Goal: Transaction & Acquisition: Book appointment/travel/reservation

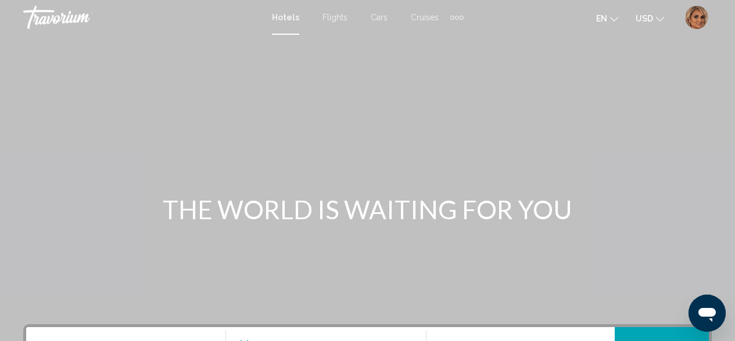
click at [697, 20] on img "User Menu" at bounding box center [696, 17] width 23 height 23
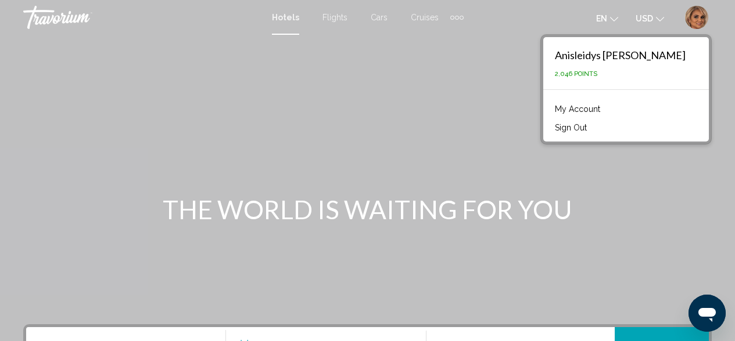
click at [456, 17] on div "Extra navigation items" at bounding box center [457, 18] width 4 height 4
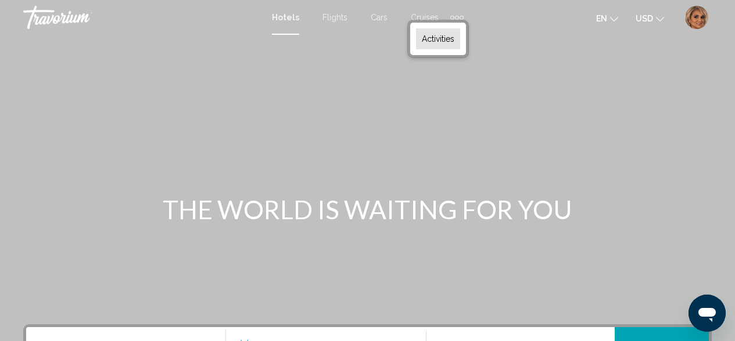
click at [426, 42] on span "Activities" at bounding box center [438, 38] width 33 height 9
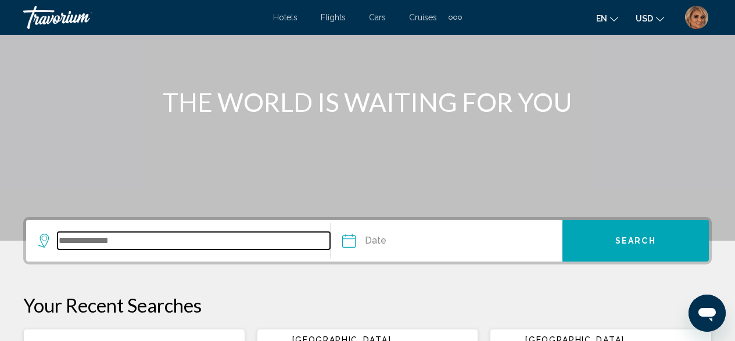
click at [161, 240] on input "Search widget" at bounding box center [193, 240] width 272 height 17
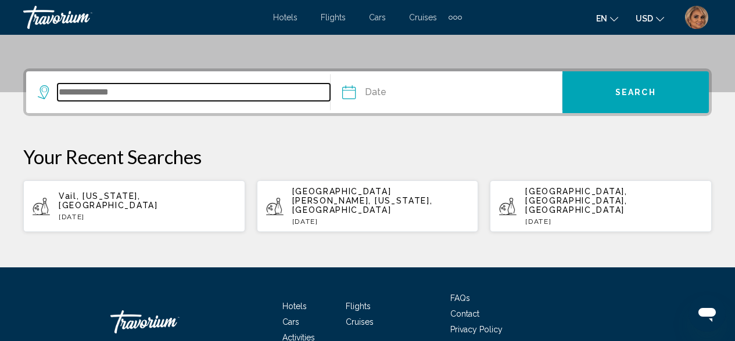
scroll to position [287, 0]
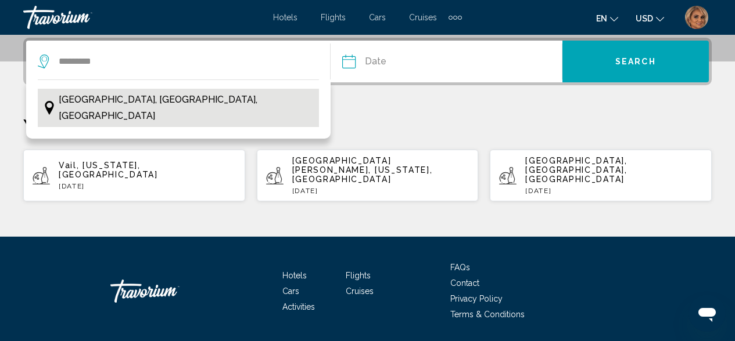
click at [114, 95] on span "[GEOGRAPHIC_DATA], [GEOGRAPHIC_DATA], [GEOGRAPHIC_DATA]" at bounding box center [186, 108] width 255 height 33
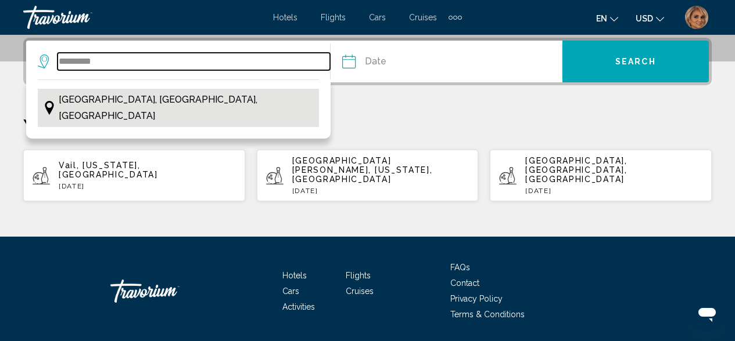
type input "**********"
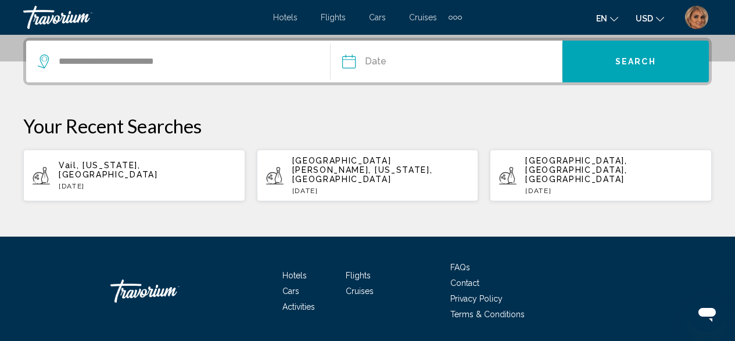
click at [395, 62] on input "Date" at bounding box center [396, 63] width 114 height 45
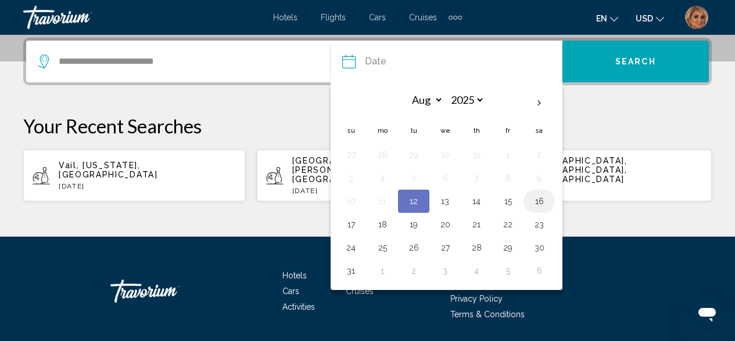
click at [542, 203] on button "16" at bounding box center [539, 201] width 19 height 16
type input "**********"
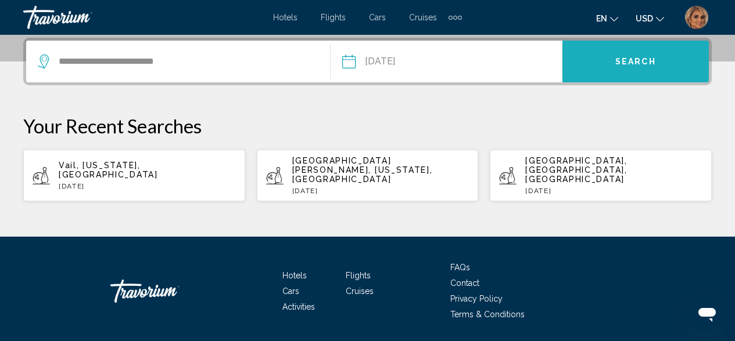
click at [637, 60] on span "Search" at bounding box center [635, 61] width 41 height 9
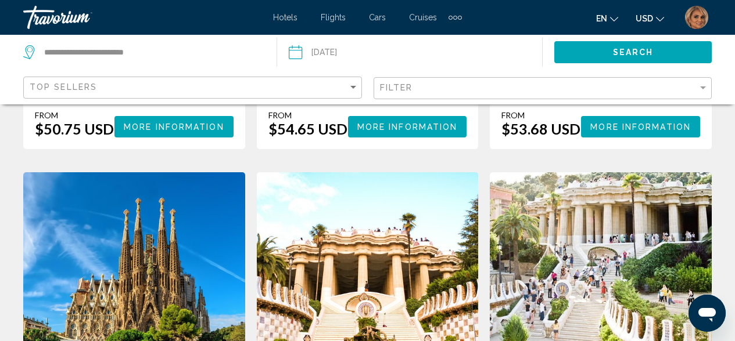
scroll to position [584, 0]
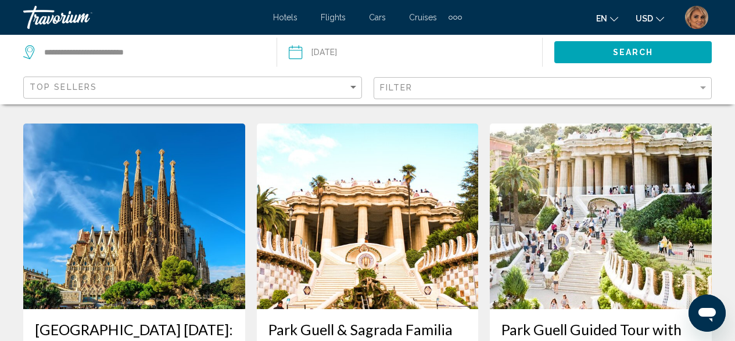
click at [367, 49] on input "Date: Aug 16, 2025" at bounding box center [351, 54] width 131 height 38
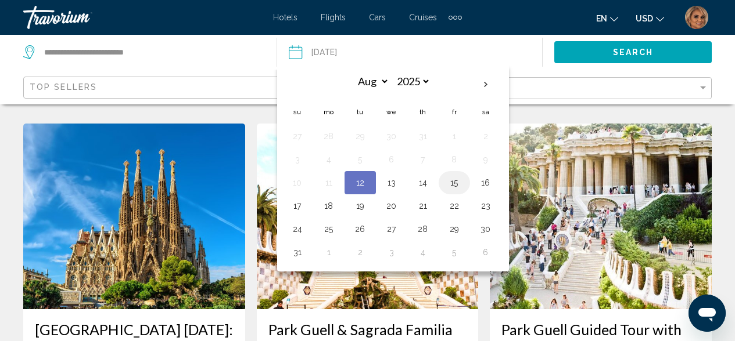
click at [455, 186] on button "15" at bounding box center [454, 183] width 19 height 16
type input "**********"
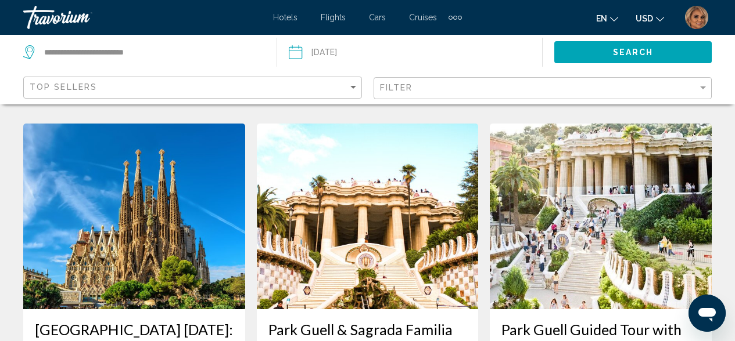
click at [632, 54] on span "Search" at bounding box center [633, 52] width 41 height 9
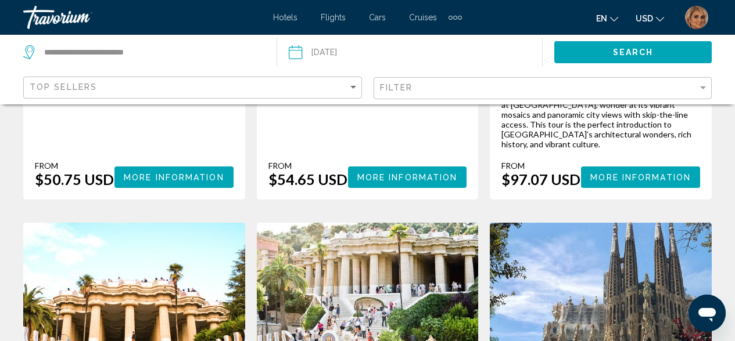
scroll to position [0, 0]
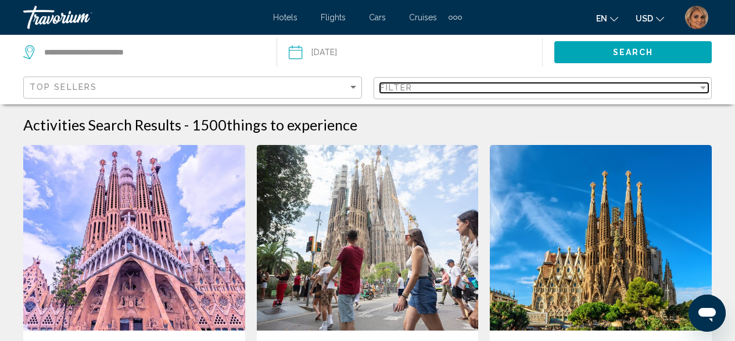
click at [419, 88] on div "Filter" at bounding box center [539, 87] width 318 height 9
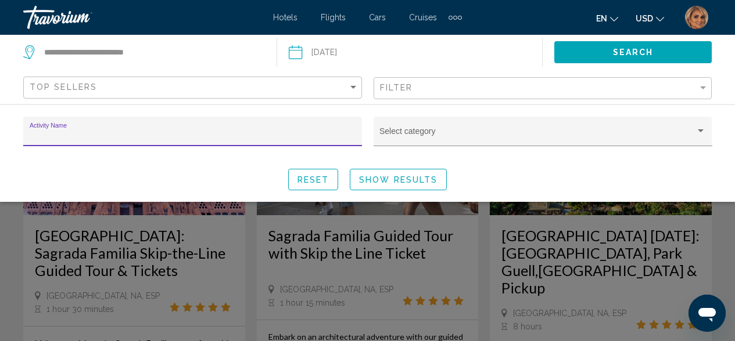
scroll to position [118, 0]
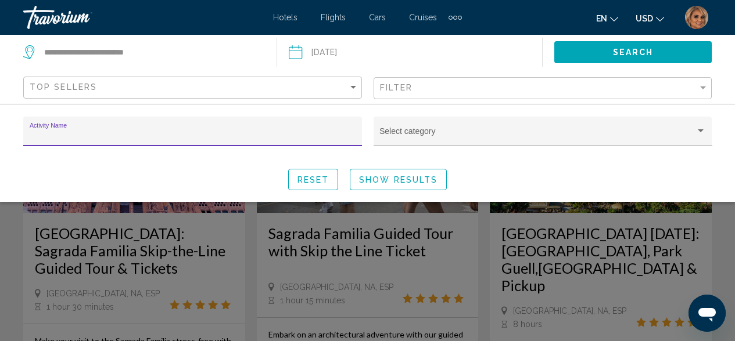
click at [289, 290] on div "Search widget" at bounding box center [367, 254] width 735 height 173
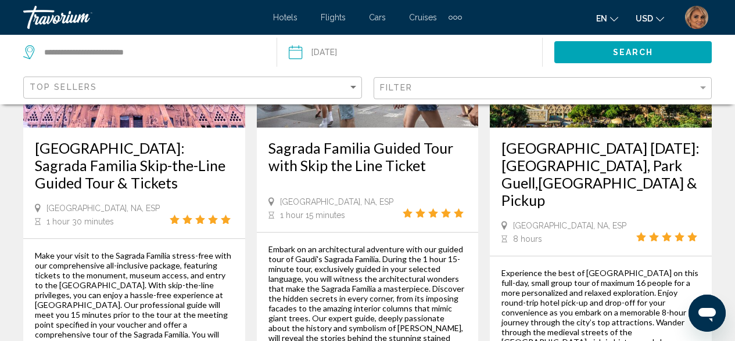
scroll to position [204, 0]
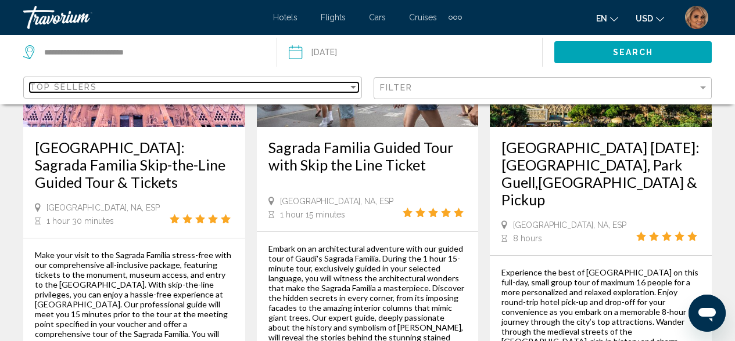
click at [156, 92] on div "Top Sellers" at bounding box center [189, 86] width 318 height 9
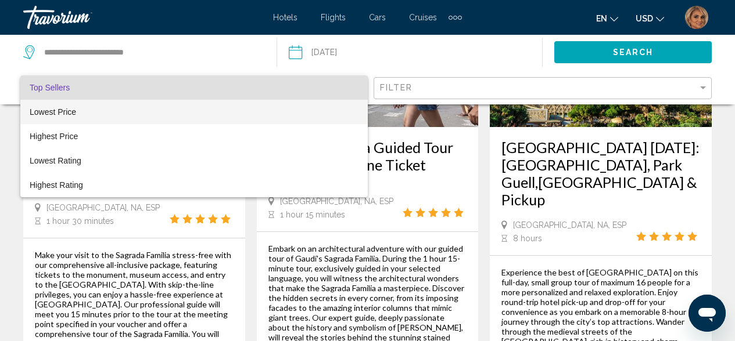
click at [71, 116] on span "Lowest Price" at bounding box center [53, 111] width 46 height 9
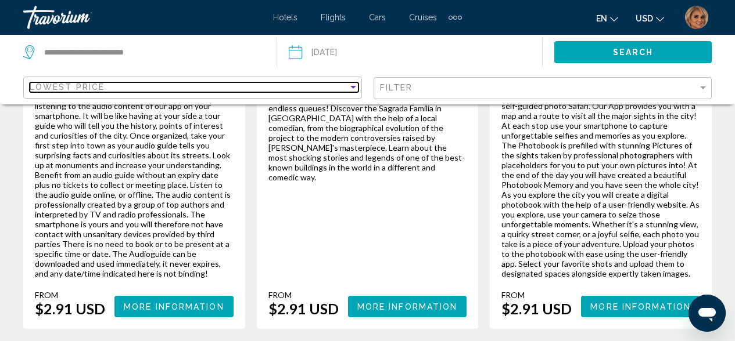
scroll to position [2132, 0]
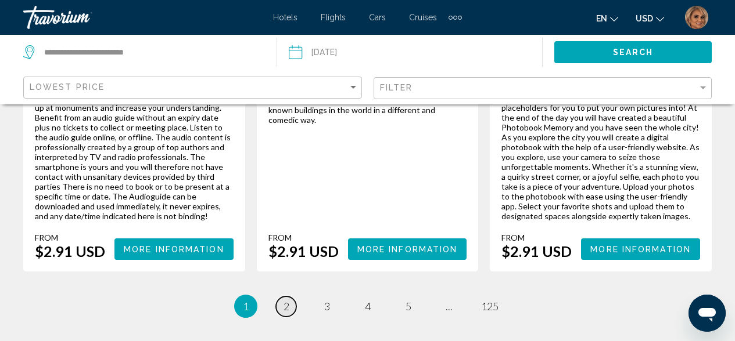
click at [283, 300] on span "2" at bounding box center [286, 306] width 6 height 13
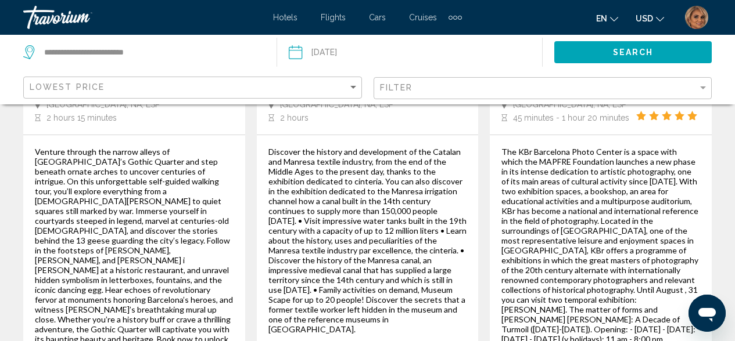
scroll to position [2199, 0]
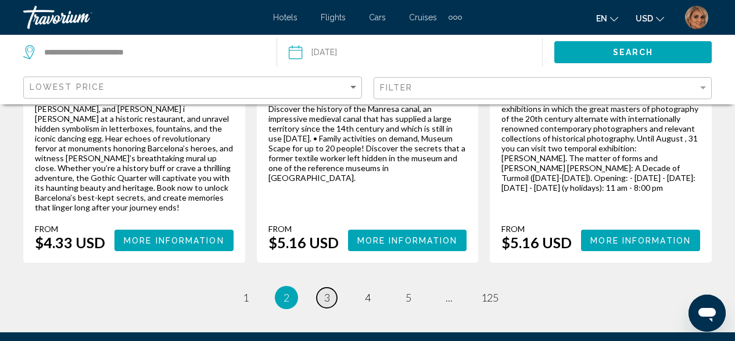
click at [324, 291] on span "3" at bounding box center [327, 297] width 6 height 13
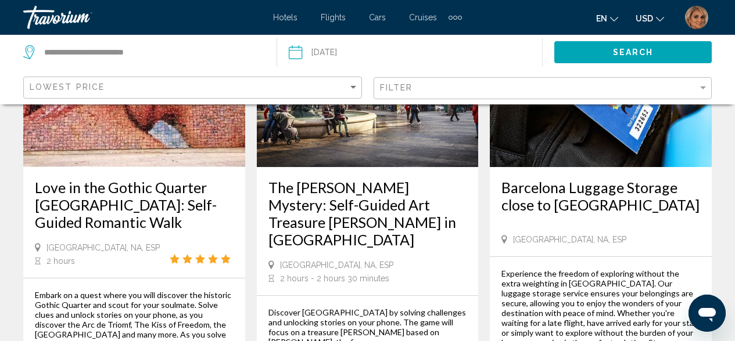
scroll to position [836, 0]
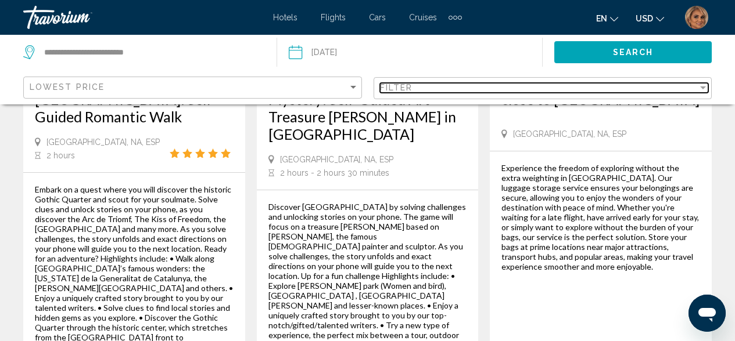
click at [481, 84] on div "Filter" at bounding box center [539, 87] width 318 height 9
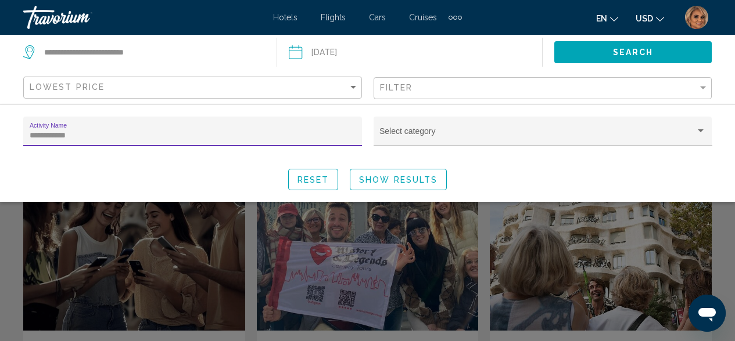
type input "**********"
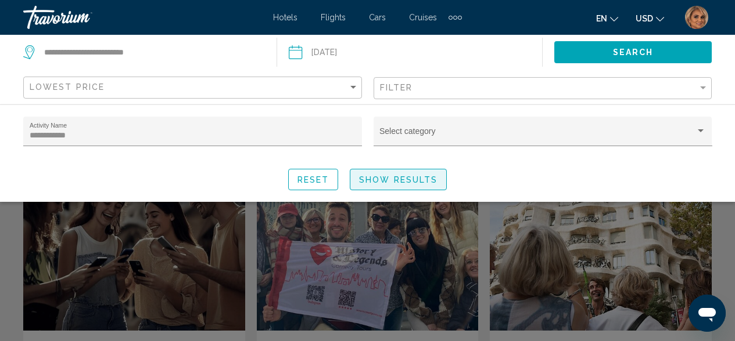
click at [404, 178] on span "Show Results" at bounding box center [398, 179] width 78 height 9
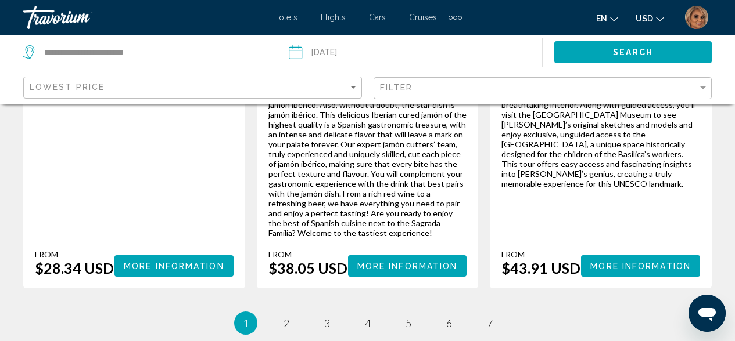
scroll to position [2100, 0]
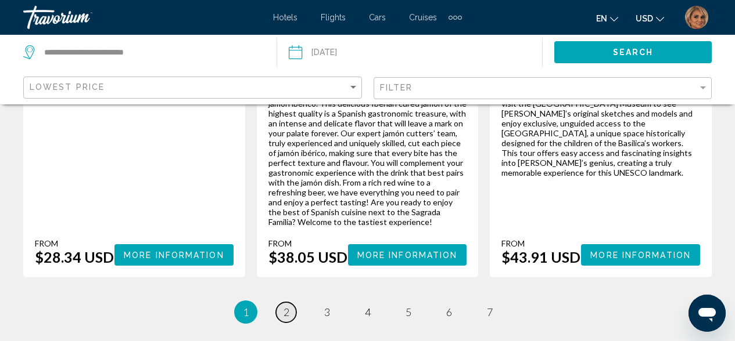
click at [288, 306] on span "2" at bounding box center [286, 312] width 6 height 13
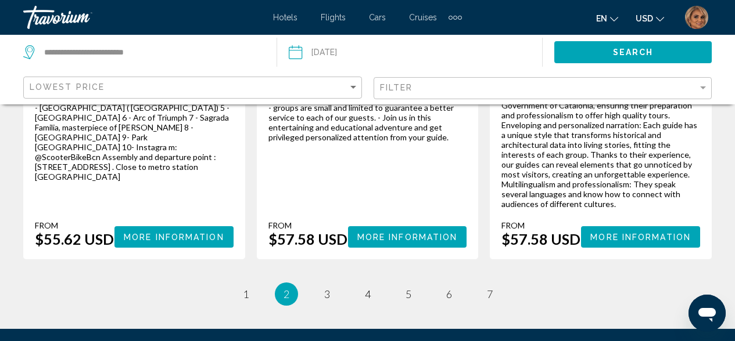
scroll to position [2115, 0]
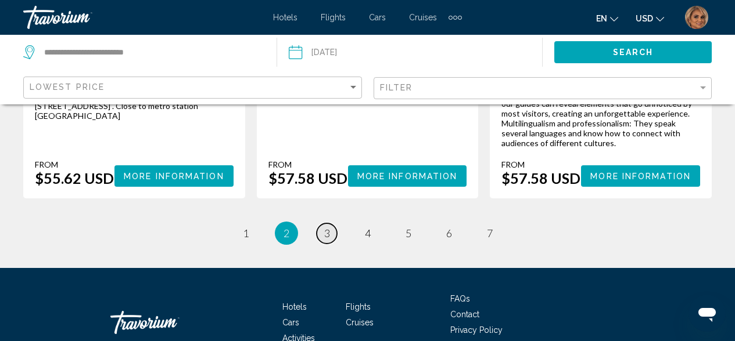
click at [330, 224] on link "page 3" at bounding box center [326, 234] width 20 height 20
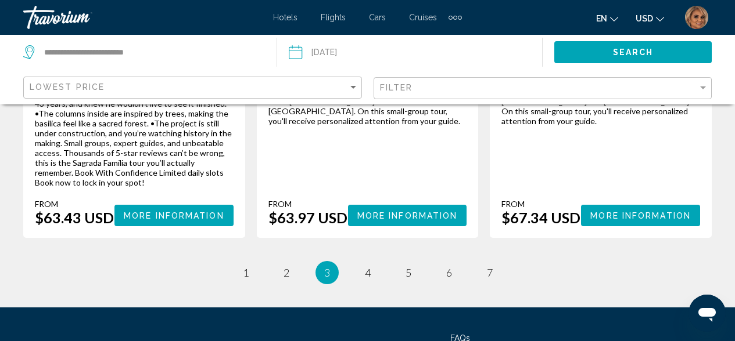
scroll to position [2120, 0]
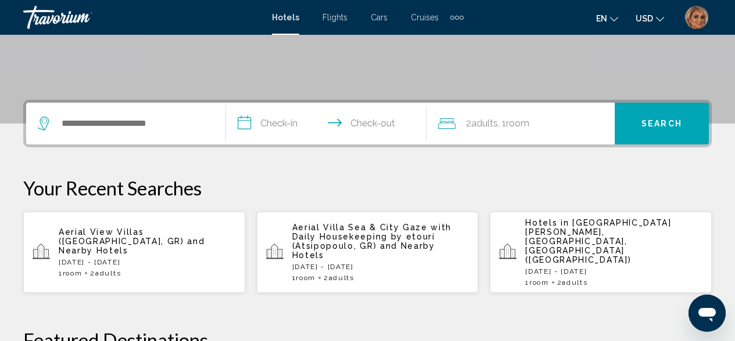
scroll to position [294, 0]
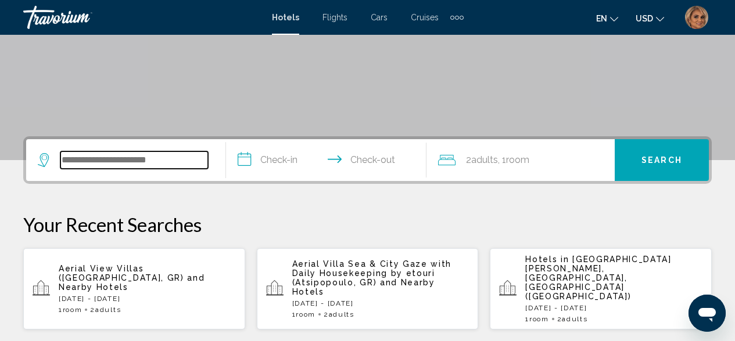
click at [113, 158] on input "Search widget" at bounding box center [133, 160] width 147 height 17
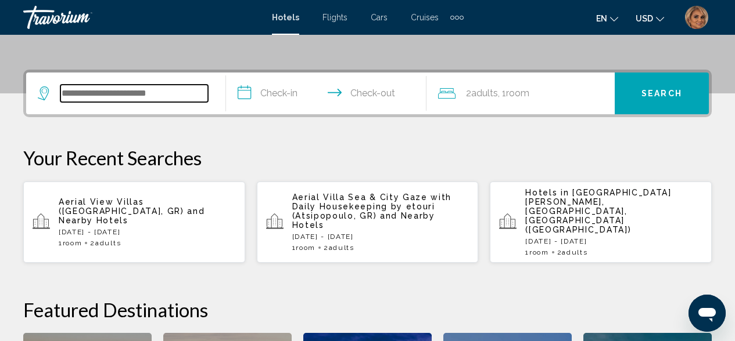
scroll to position [287, 0]
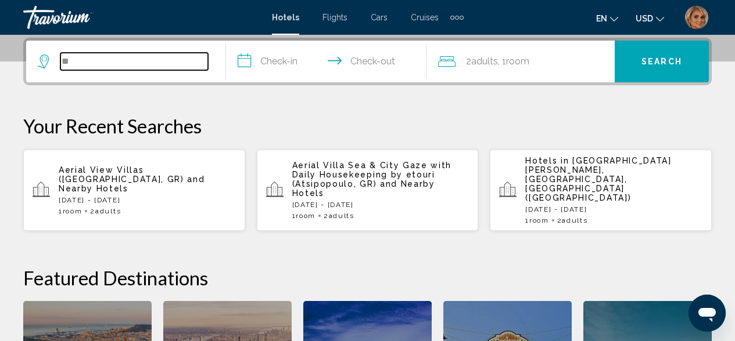
type input "*"
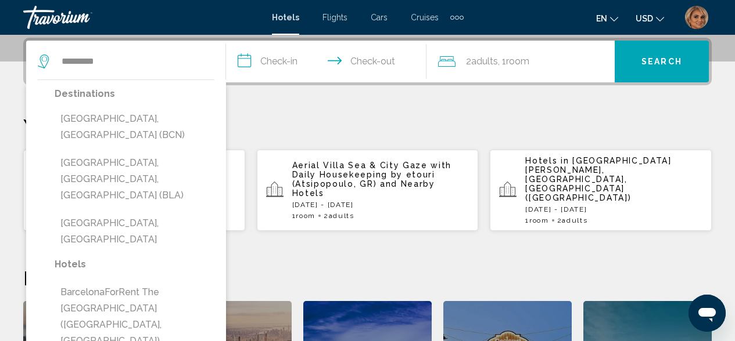
click at [131, 121] on button "Barcelona, Spain (BCN)" at bounding box center [135, 127] width 160 height 38
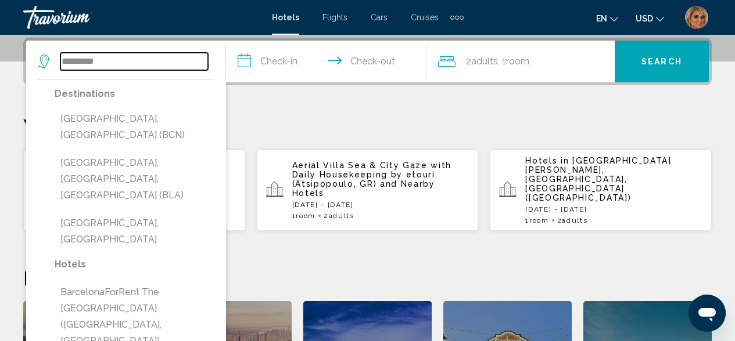
type input "**********"
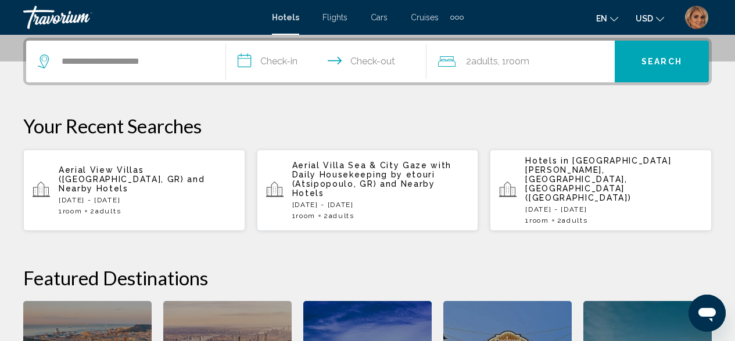
click at [282, 61] on input "**********" at bounding box center [328, 63] width 204 height 45
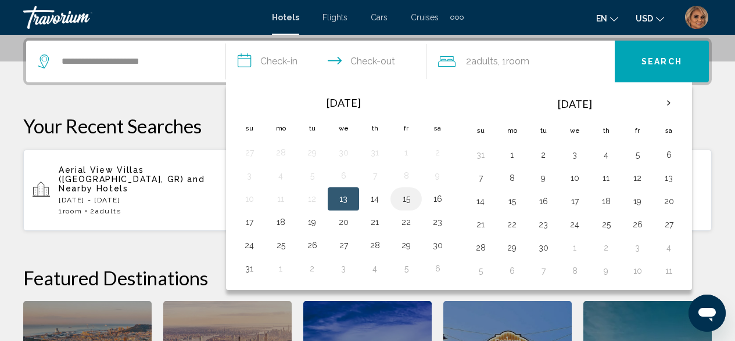
click at [412, 199] on button "15" at bounding box center [406, 199] width 19 height 16
click at [436, 196] on button "16" at bounding box center [437, 199] width 19 height 16
type input "**********"
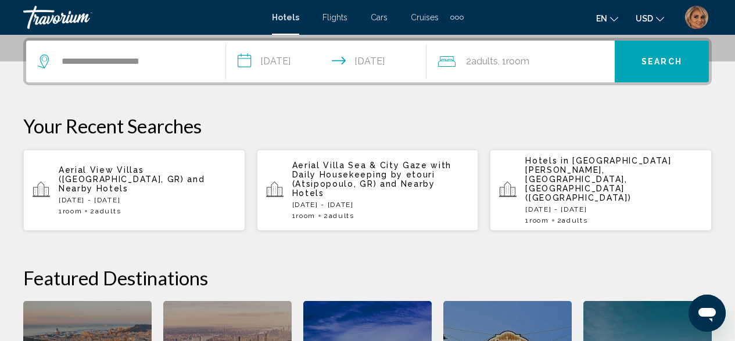
click at [660, 69] on button "Search" at bounding box center [661, 62] width 94 height 42
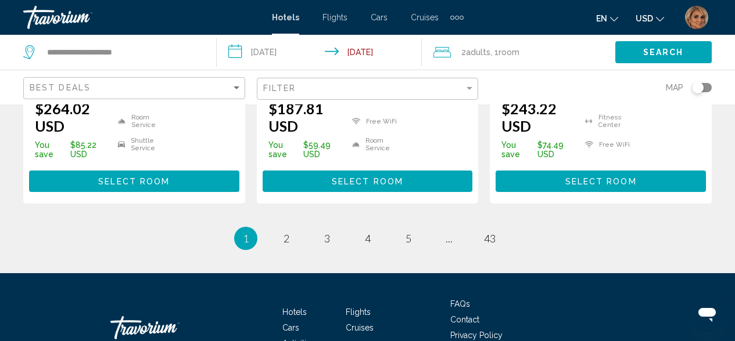
scroll to position [1790, 0]
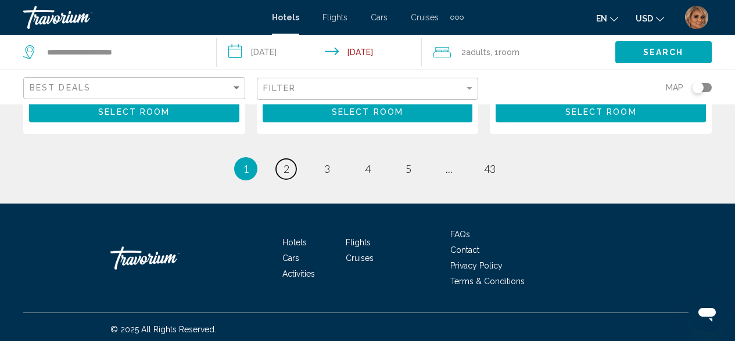
drag, startPoint x: 292, startPoint y: 165, endPoint x: 287, endPoint y: 176, distance: 12.2
click at [292, 165] on link "page 2" at bounding box center [286, 169] width 20 height 20
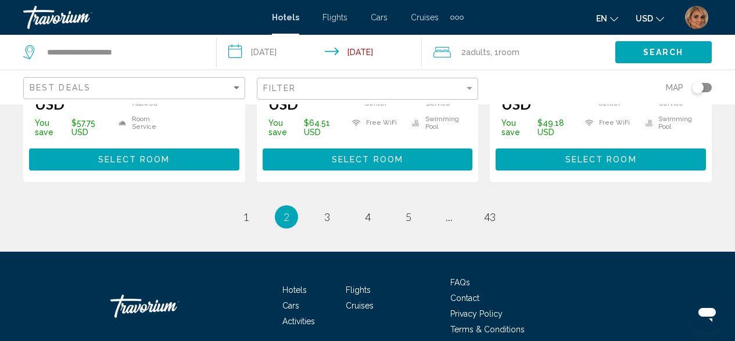
scroll to position [1795, 0]
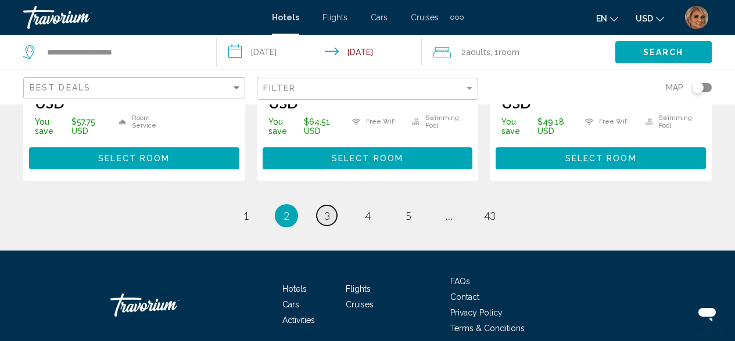
click at [326, 210] on span "3" at bounding box center [327, 216] width 6 height 13
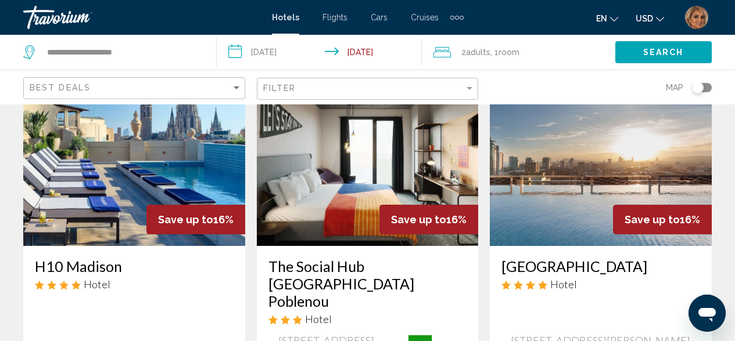
scroll to position [30, 0]
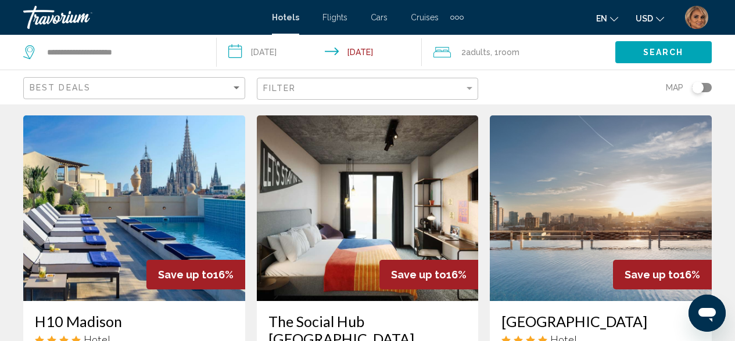
click at [164, 193] on img "Main content" at bounding box center [134, 209] width 222 height 186
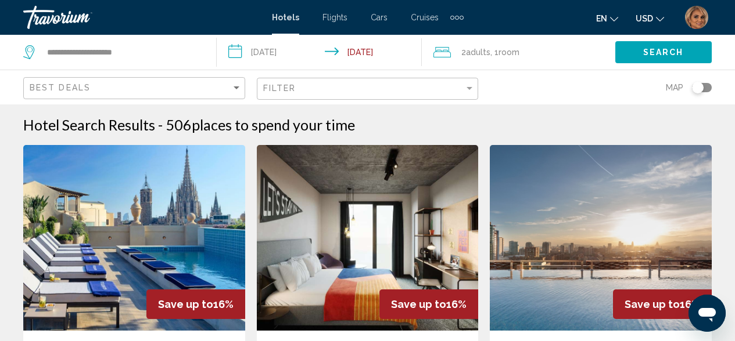
click at [183, 203] on img "Main content" at bounding box center [134, 238] width 222 height 186
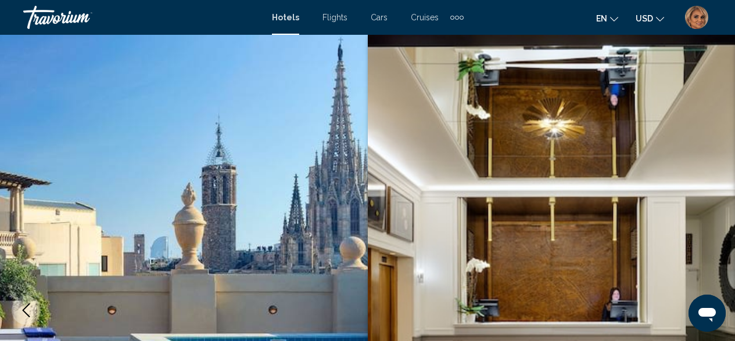
scroll to position [140, 0]
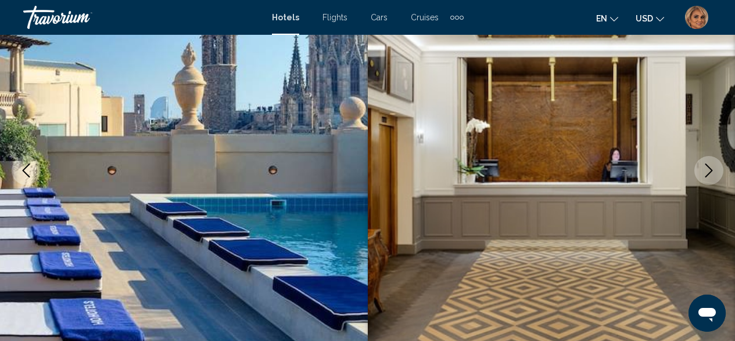
click at [709, 175] on icon "Next image" at bounding box center [708, 171] width 14 height 14
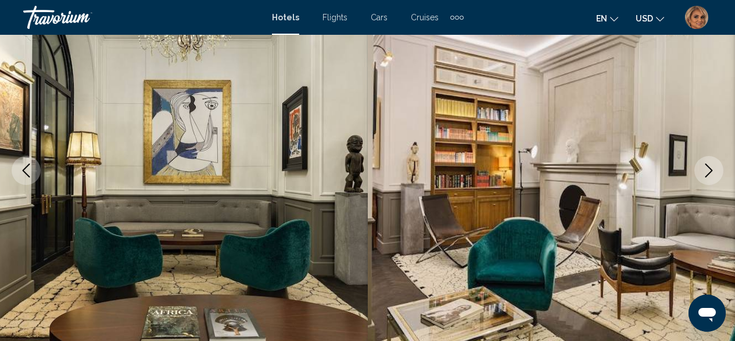
click at [710, 174] on icon "Next image" at bounding box center [708, 171] width 14 height 14
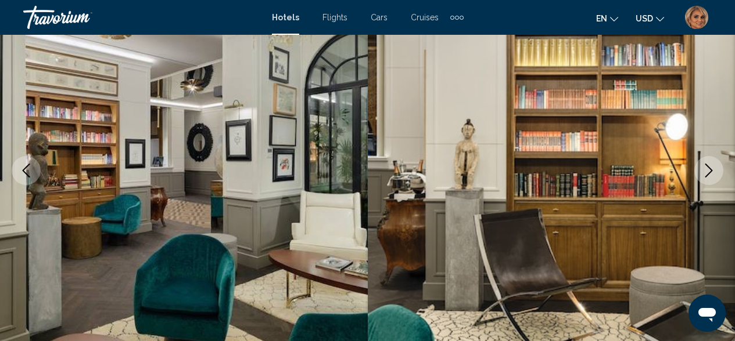
click at [710, 174] on icon "Next image" at bounding box center [708, 171] width 14 height 14
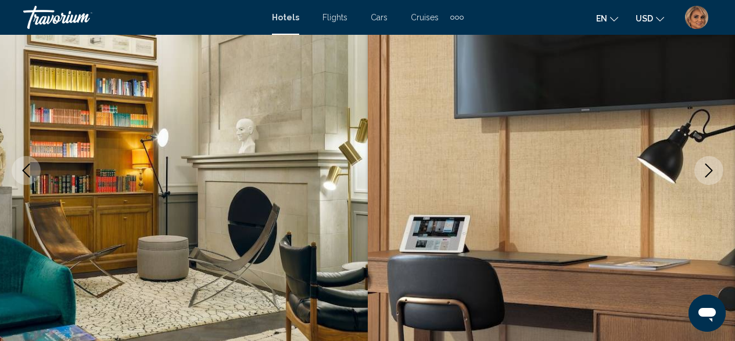
click at [26, 170] on icon "Previous image" at bounding box center [26, 171] width 14 height 14
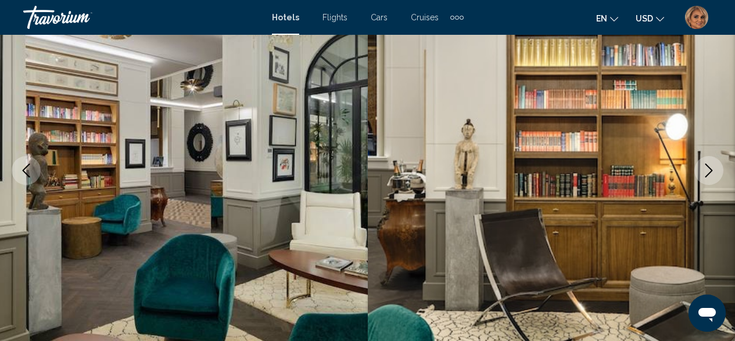
click at [27, 168] on icon "Previous image" at bounding box center [26, 171] width 14 height 14
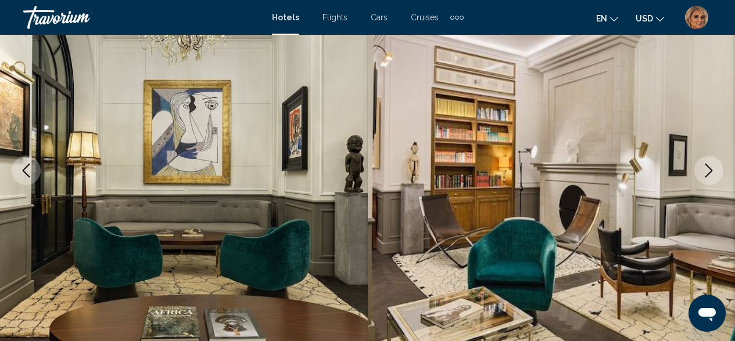
click at [27, 168] on icon "Previous image" at bounding box center [26, 171] width 14 height 14
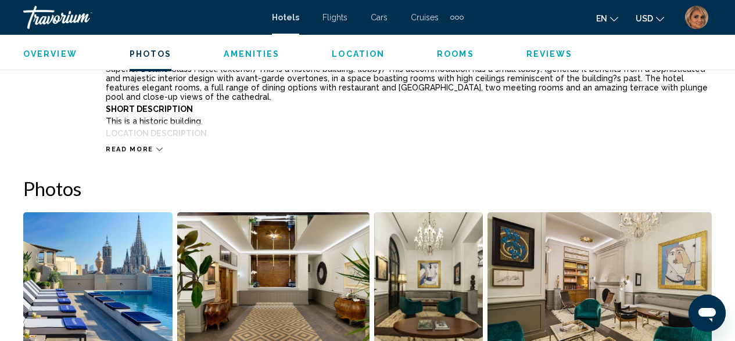
scroll to position [816, 0]
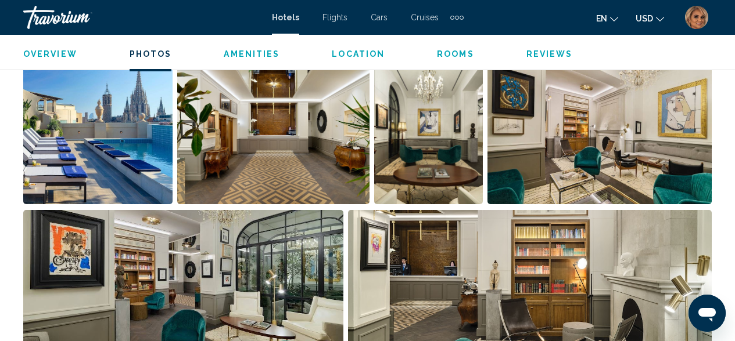
click at [83, 143] on img "Open full-screen image slider" at bounding box center [97, 132] width 149 height 144
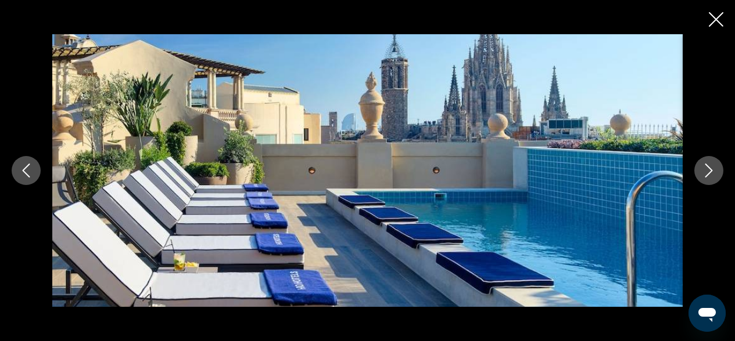
click at [711, 168] on icon "Next image" at bounding box center [708, 171] width 14 height 14
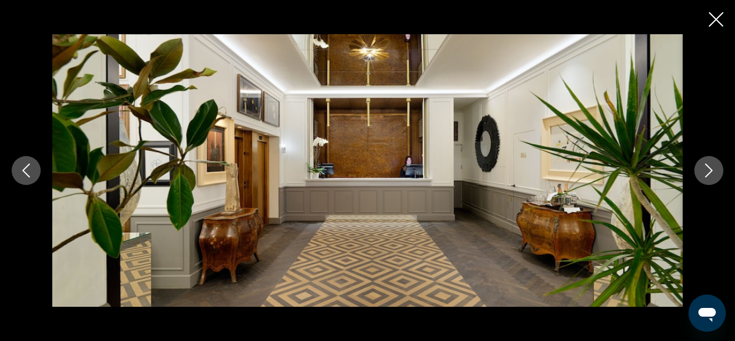
click at [710, 168] on icon "Next image" at bounding box center [709, 171] width 8 height 14
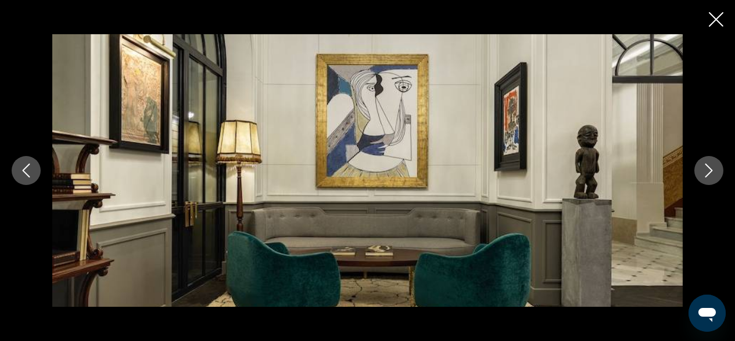
click at [710, 168] on icon "Next image" at bounding box center [709, 171] width 8 height 14
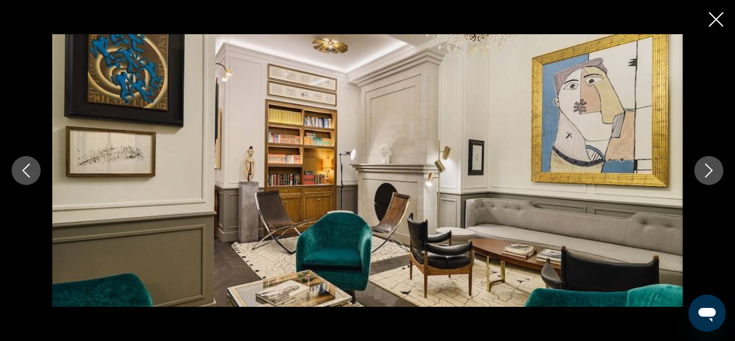
click at [710, 168] on icon "Next image" at bounding box center [709, 171] width 8 height 14
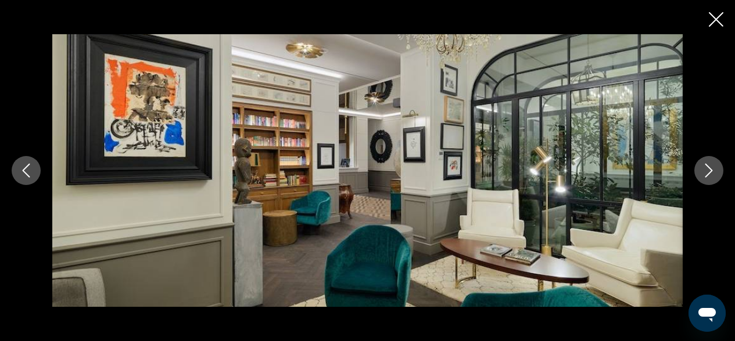
click at [710, 168] on icon "Next image" at bounding box center [709, 171] width 8 height 14
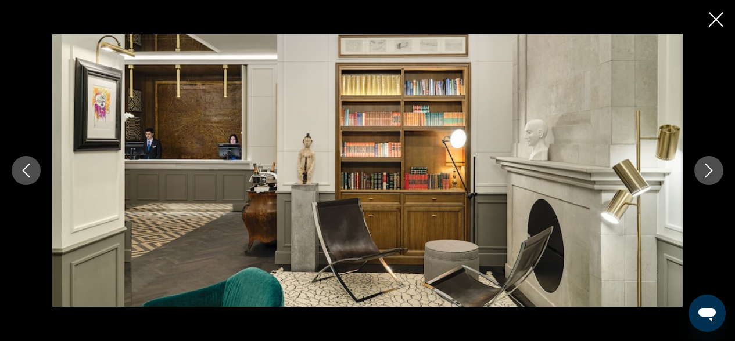
click at [710, 168] on icon "Next image" at bounding box center [709, 171] width 8 height 14
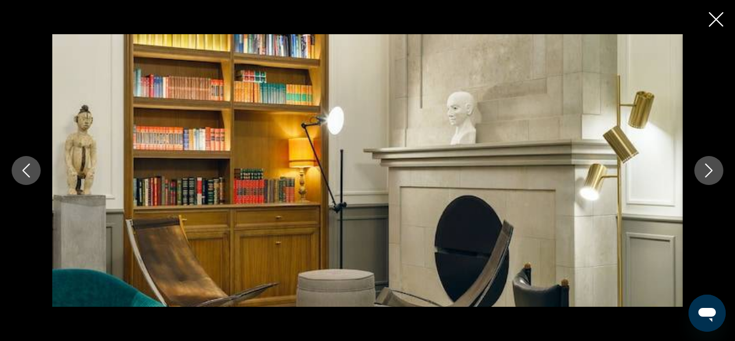
click at [710, 168] on icon "Next image" at bounding box center [709, 171] width 8 height 14
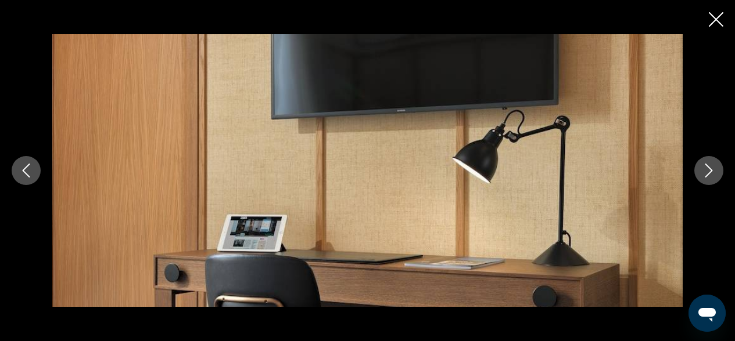
click at [710, 168] on icon "Next image" at bounding box center [709, 171] width 8 height 14
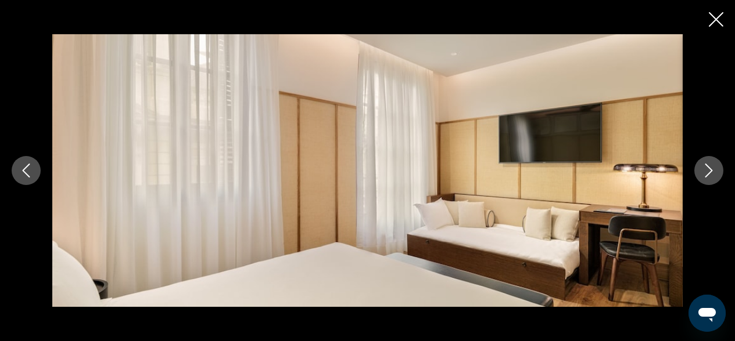
click at [710, 168] on icon "Next image" at bounding box center [709, 171] width 8 height 14
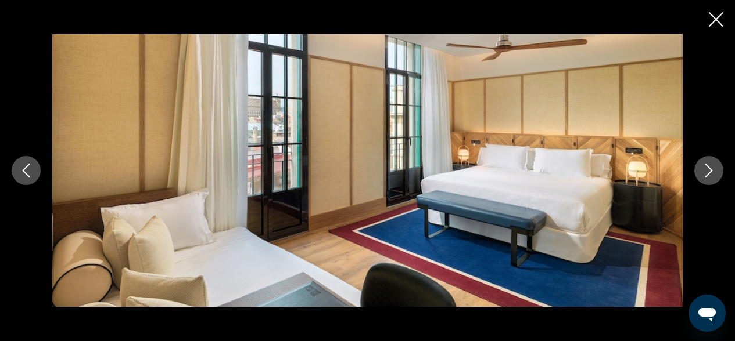
click at [714, 13] on icon "Close slideshow" at bounding box center [715, 19] width 15 height 15
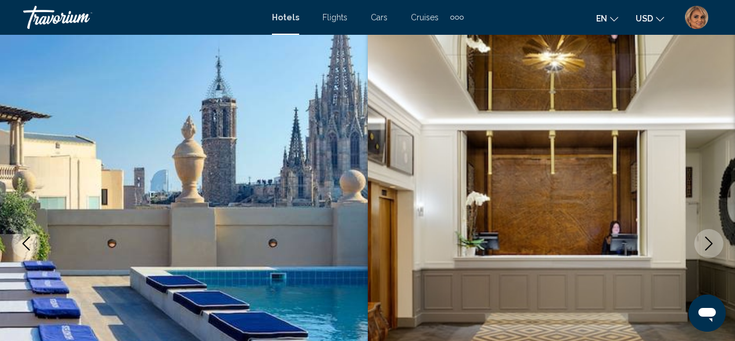
scroll to position [0, 0]
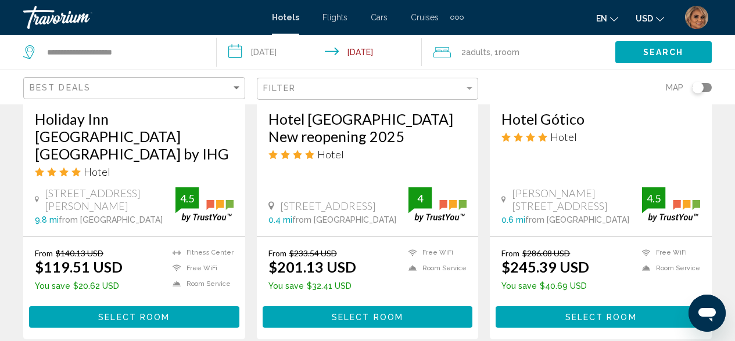
scroll to position [1785, 0]
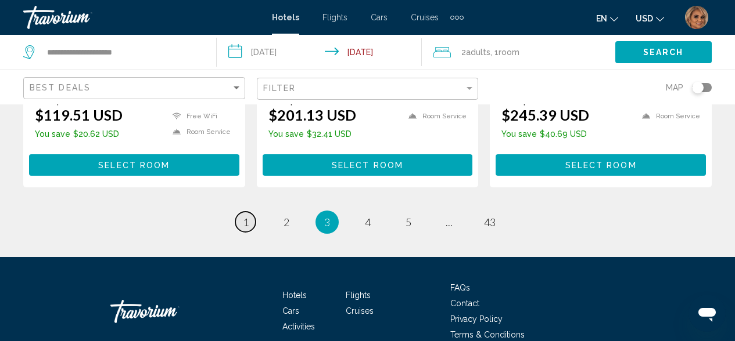
click at [243, 216] on span "1" at bounding box center [246, 222] width 6 height 13
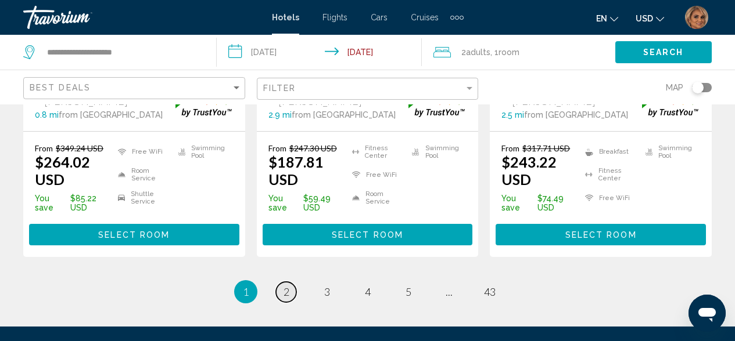
click at [288, 287] on span "2" at bounding box center [286, 292] width 6 height 13
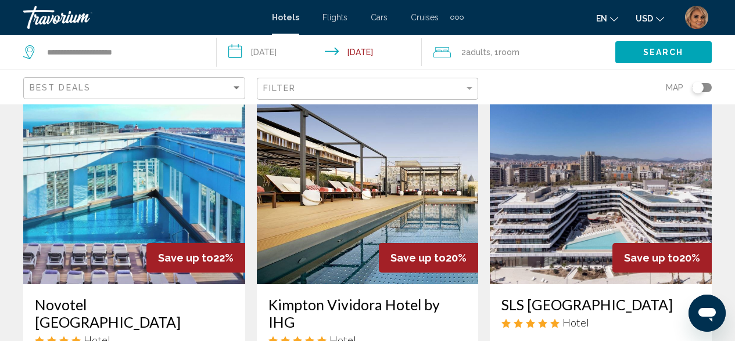
scroll to position [98, 0]
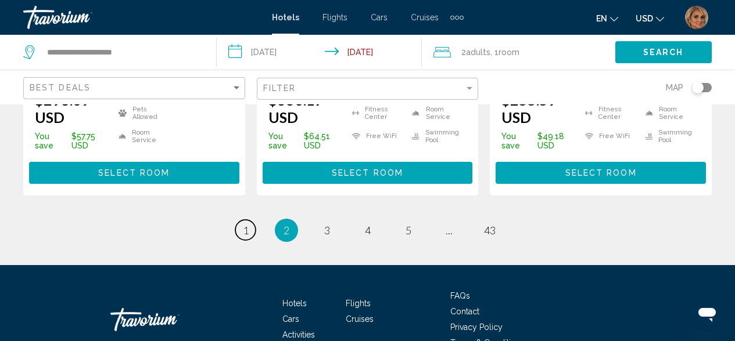
click at [244, 224] on span "1" at bounding box center [246, 230] width 6 height 13
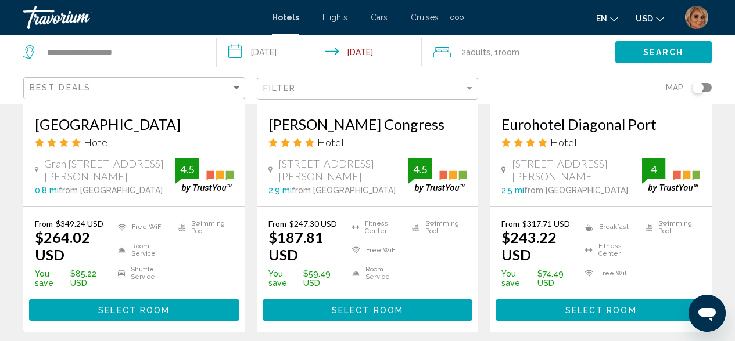
scroll to position [1790, 0]
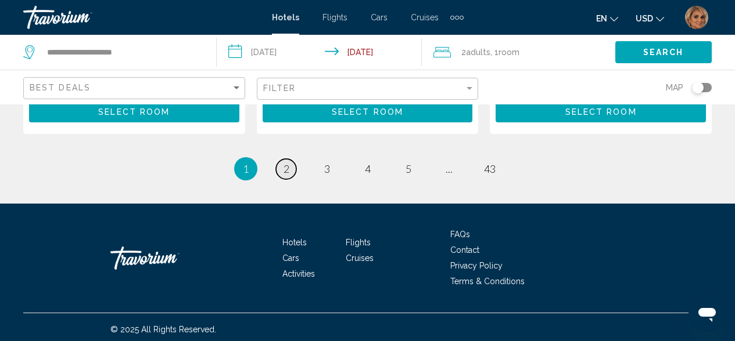
click at [287, 163] on span "2" at bounding box center [286, 169] width 6 height 13
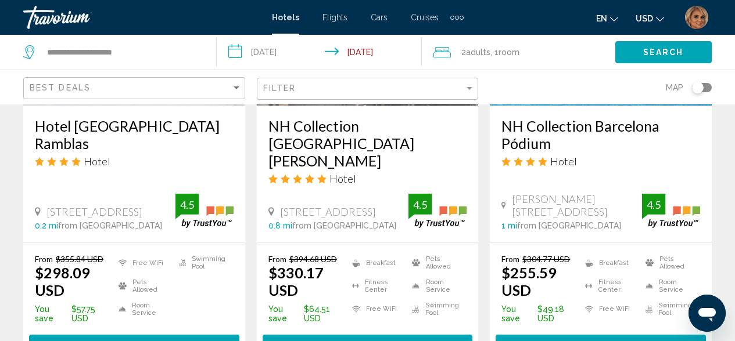
scroll to position [1399, 0]
